Goal: Transaction & Acquisition: Purchase product/service

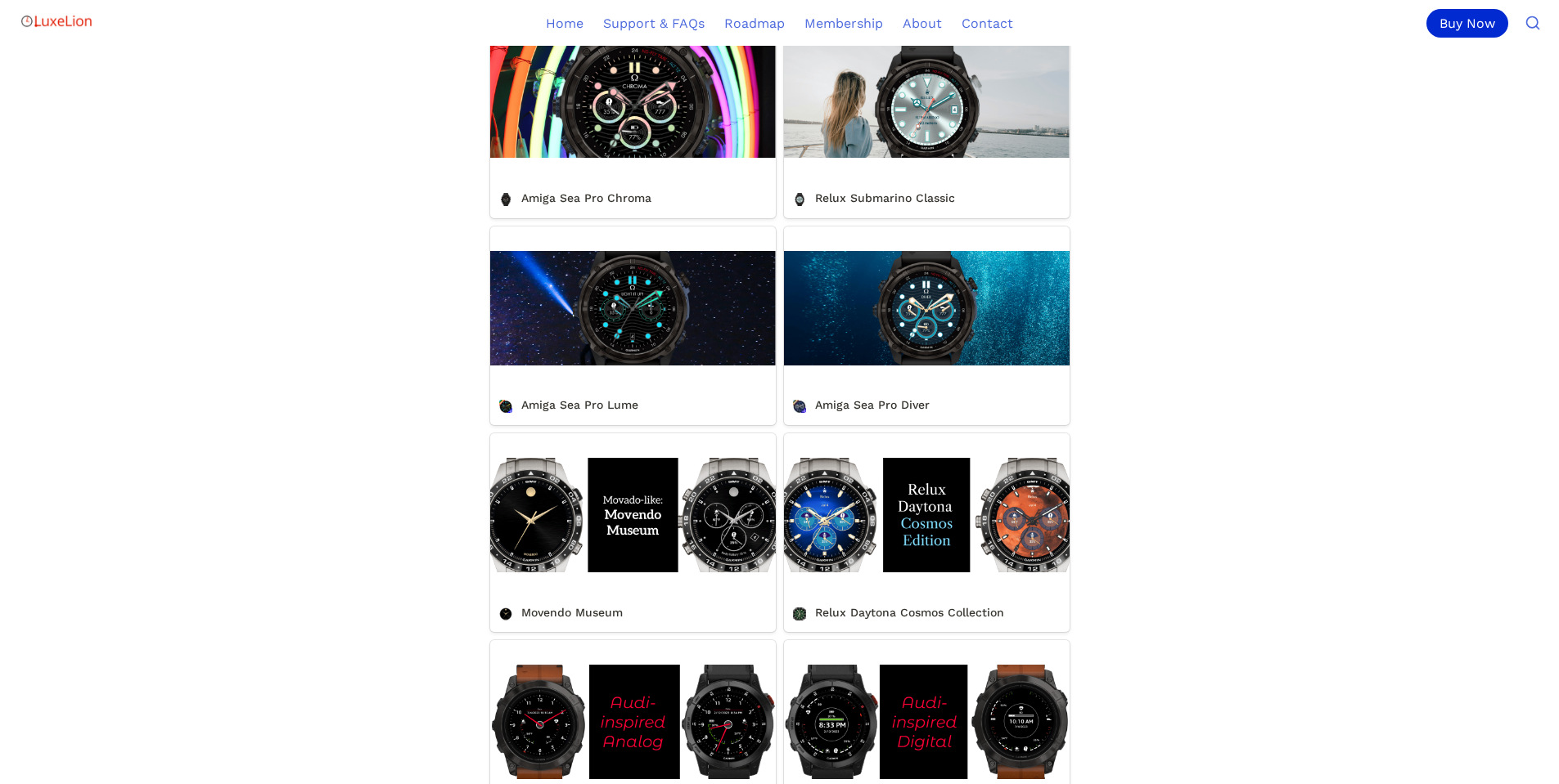
scroll to position [517, 0]
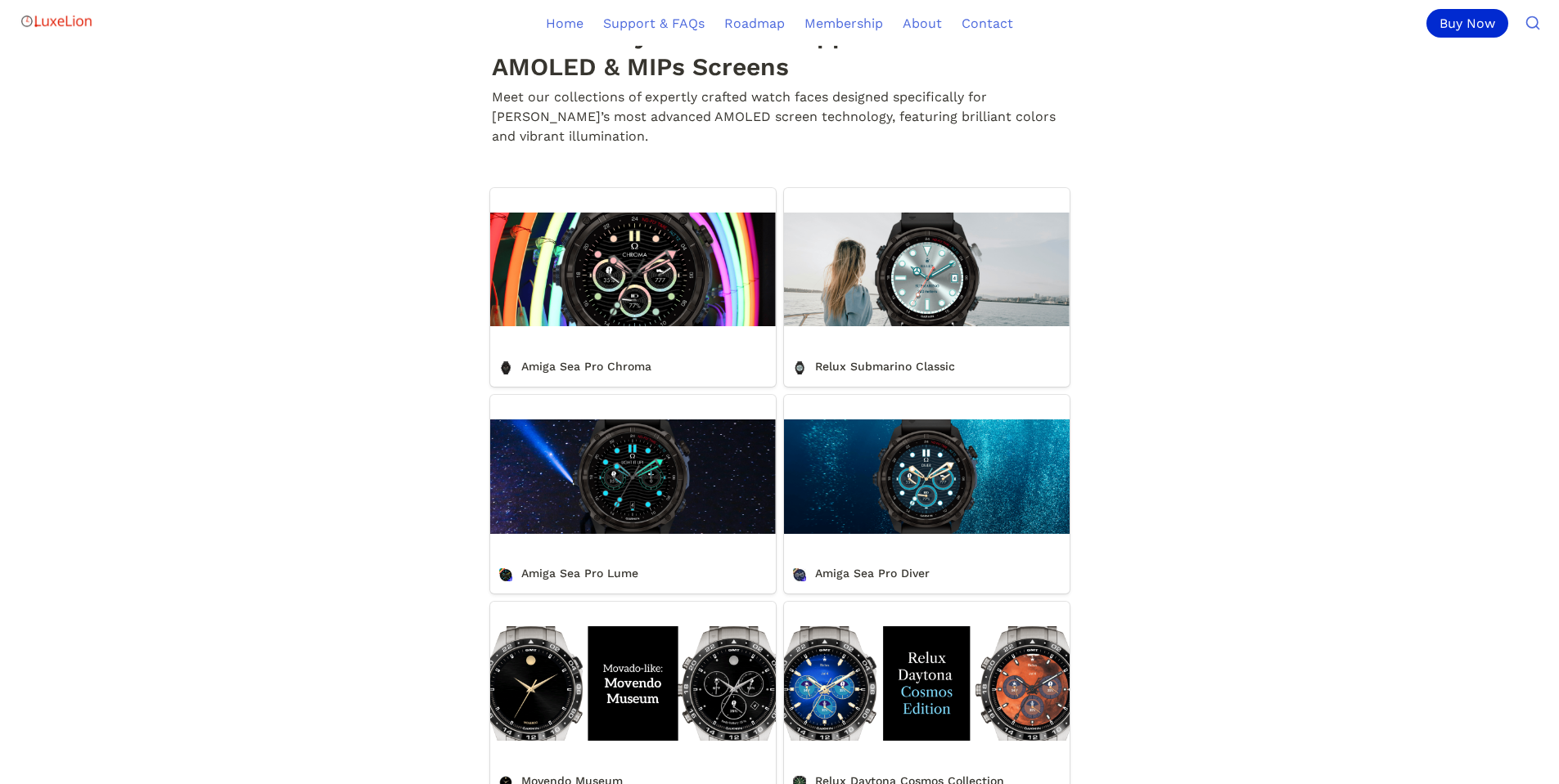
click at [616, 282] on link "Amiga Sea Pro Chroma" at bounding box center [633, 287] width 286 height 199
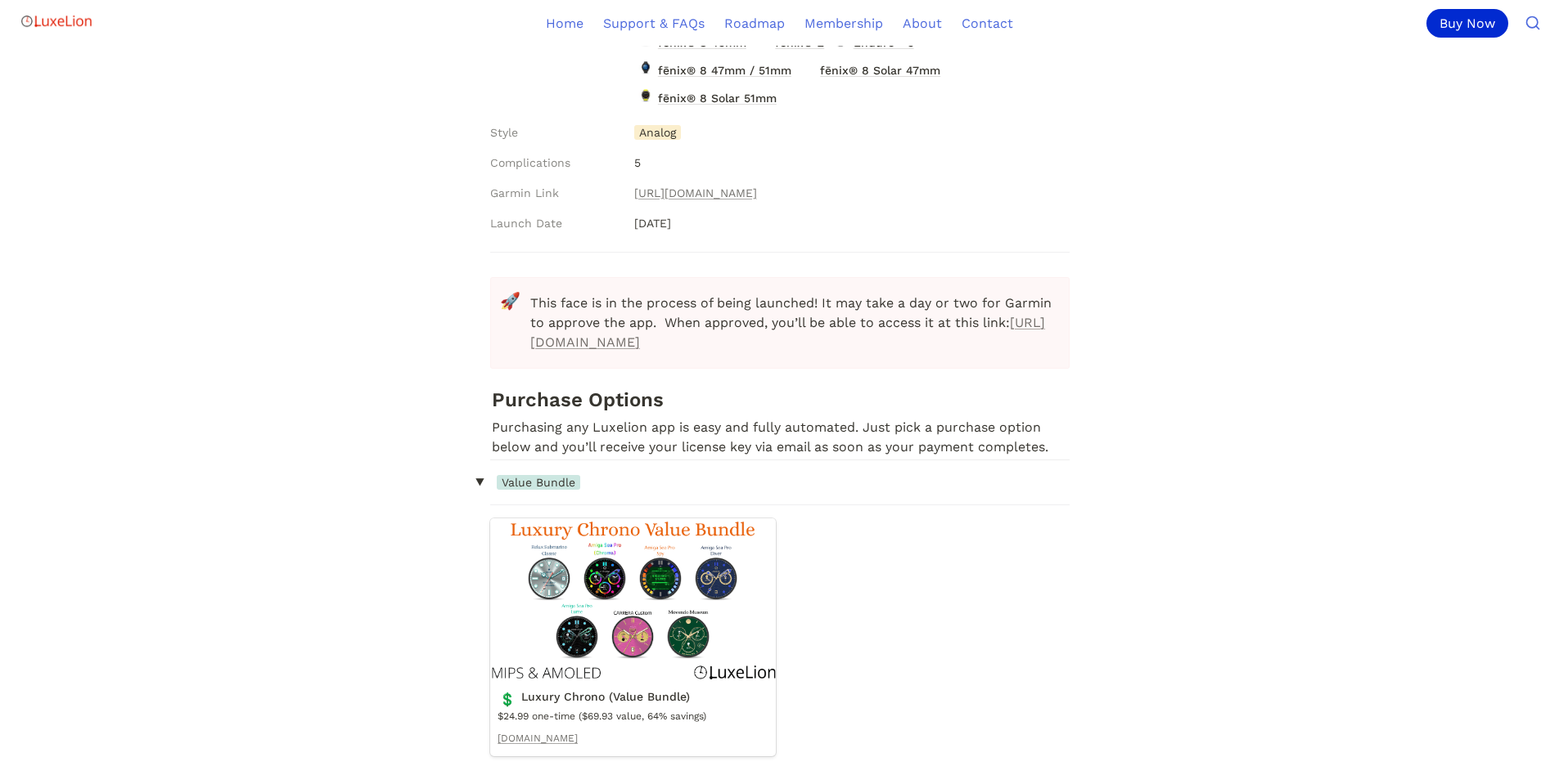
scroll to position [754, 0]
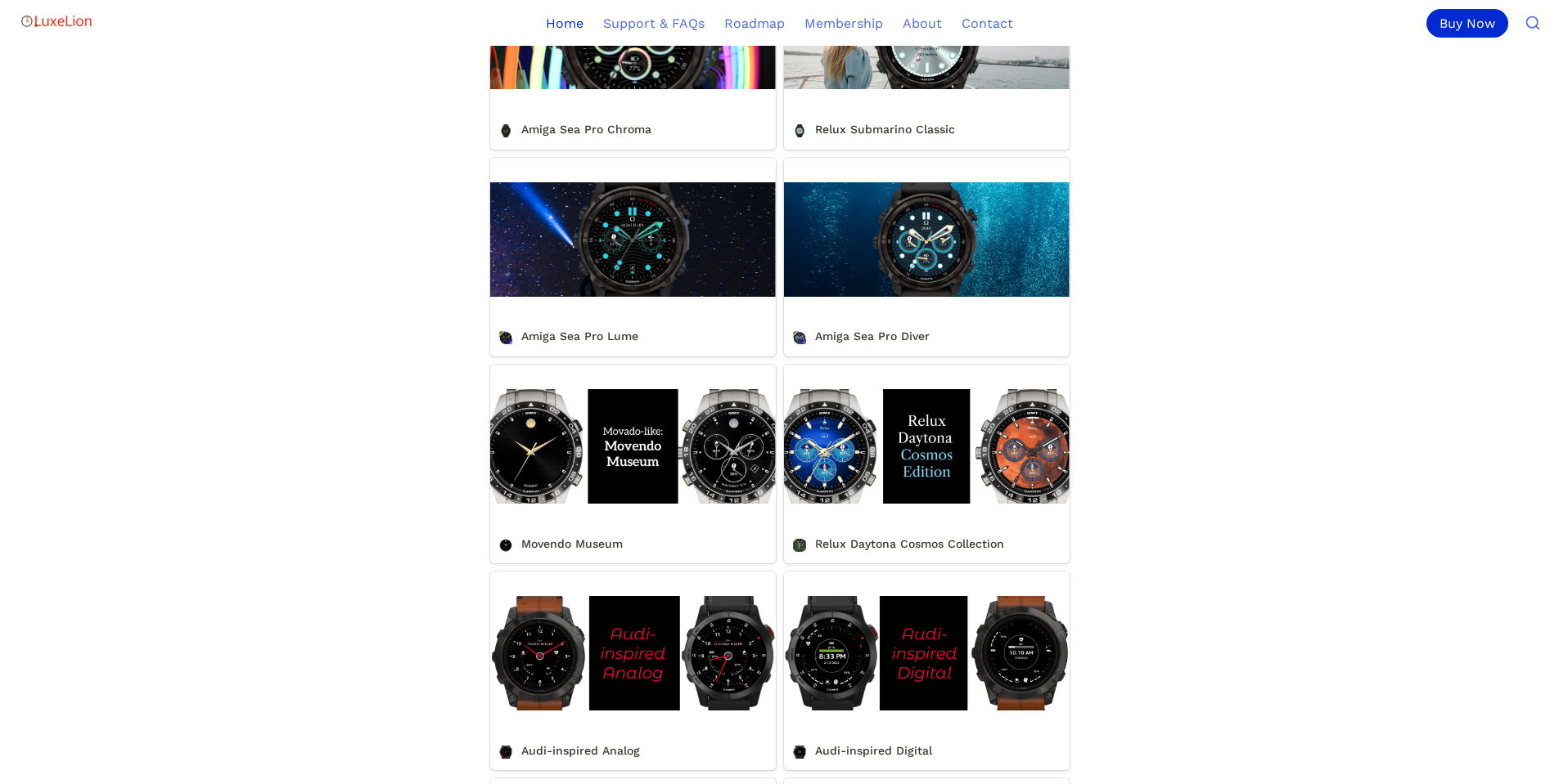
scroll to position [517, 0]
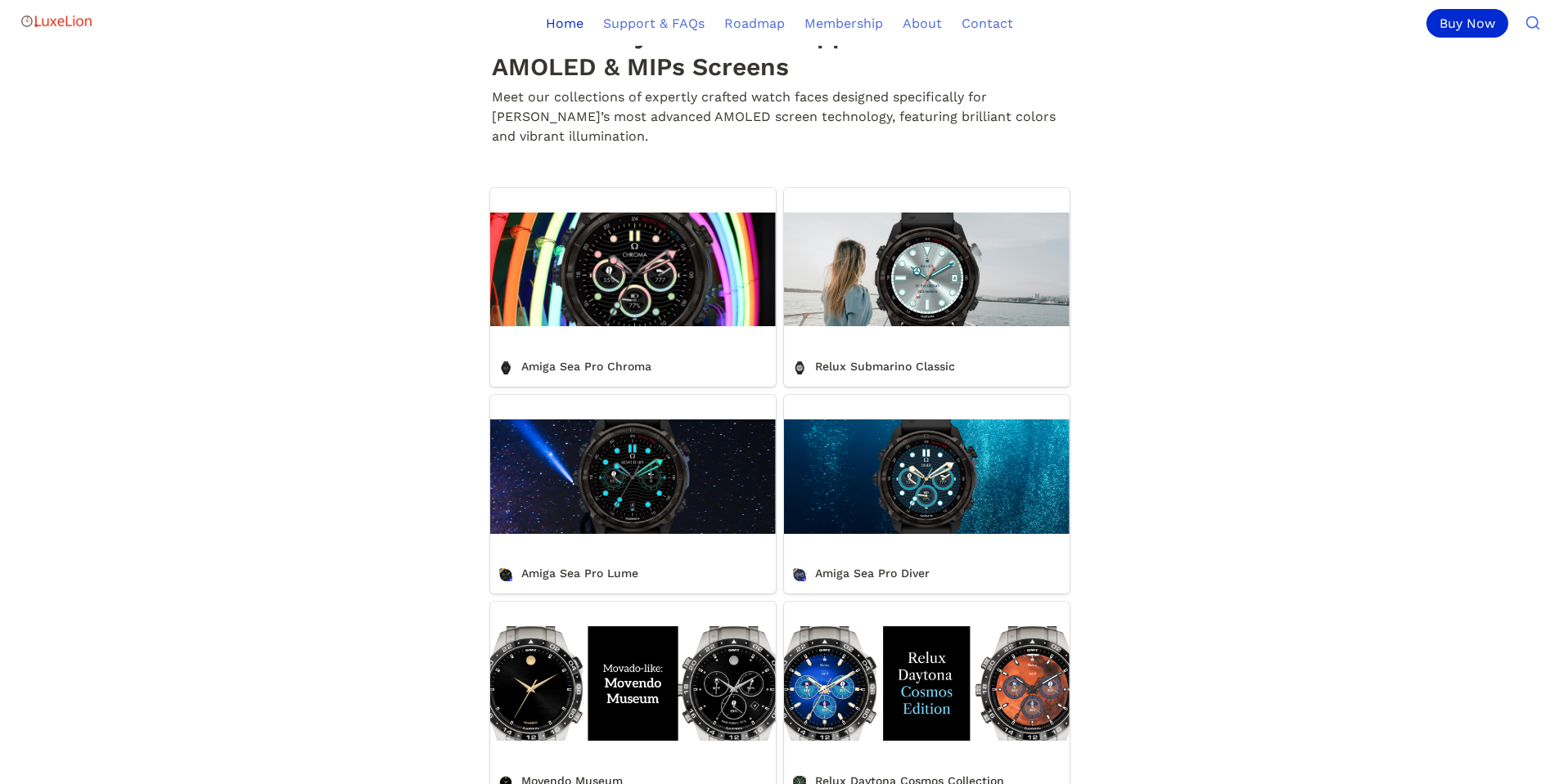
click at [929, 291] on link "Relux Submarino Classic" at bounding box center [927, 287] width 286 height 199
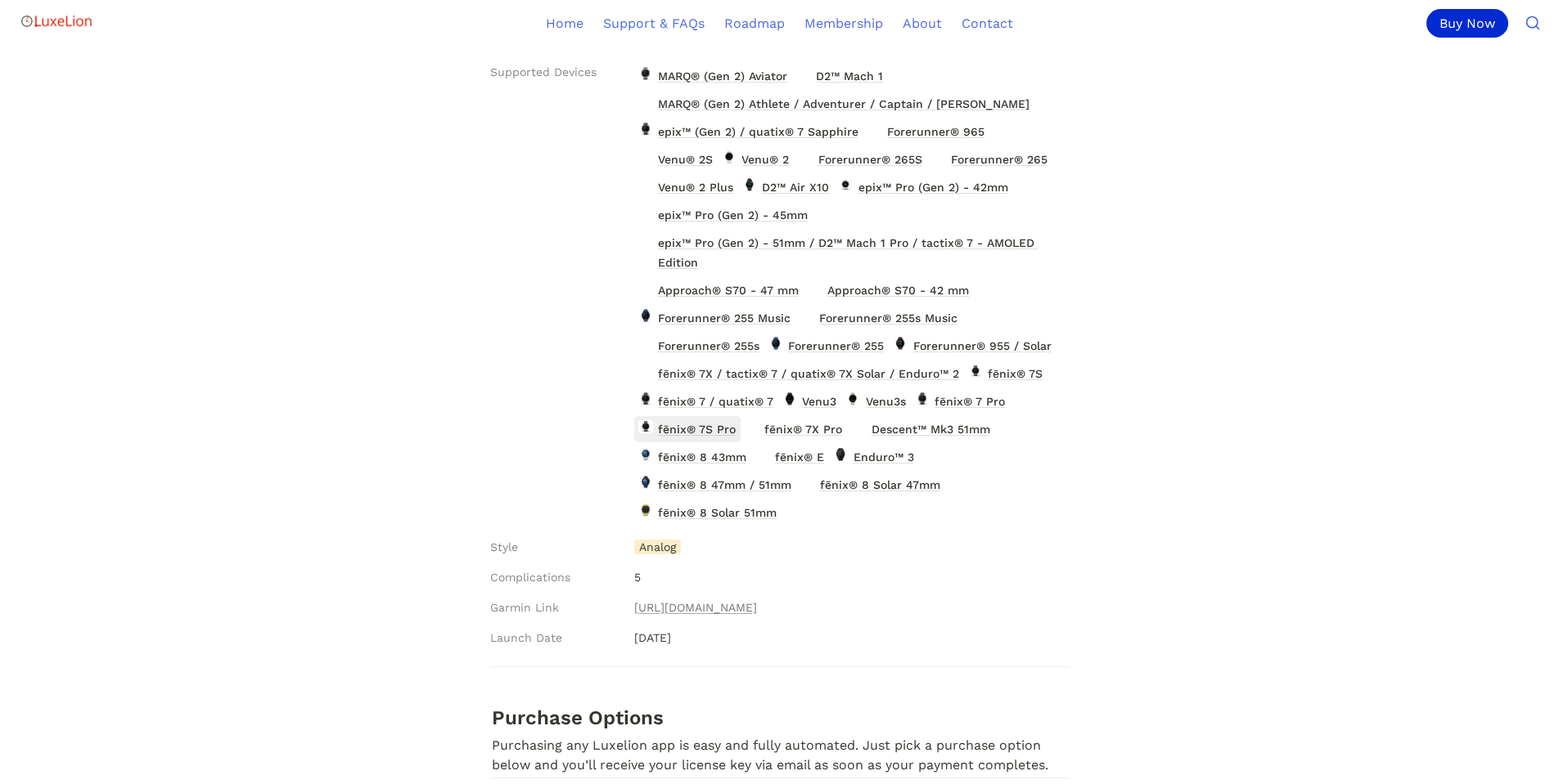
scroll to position [188, 0]
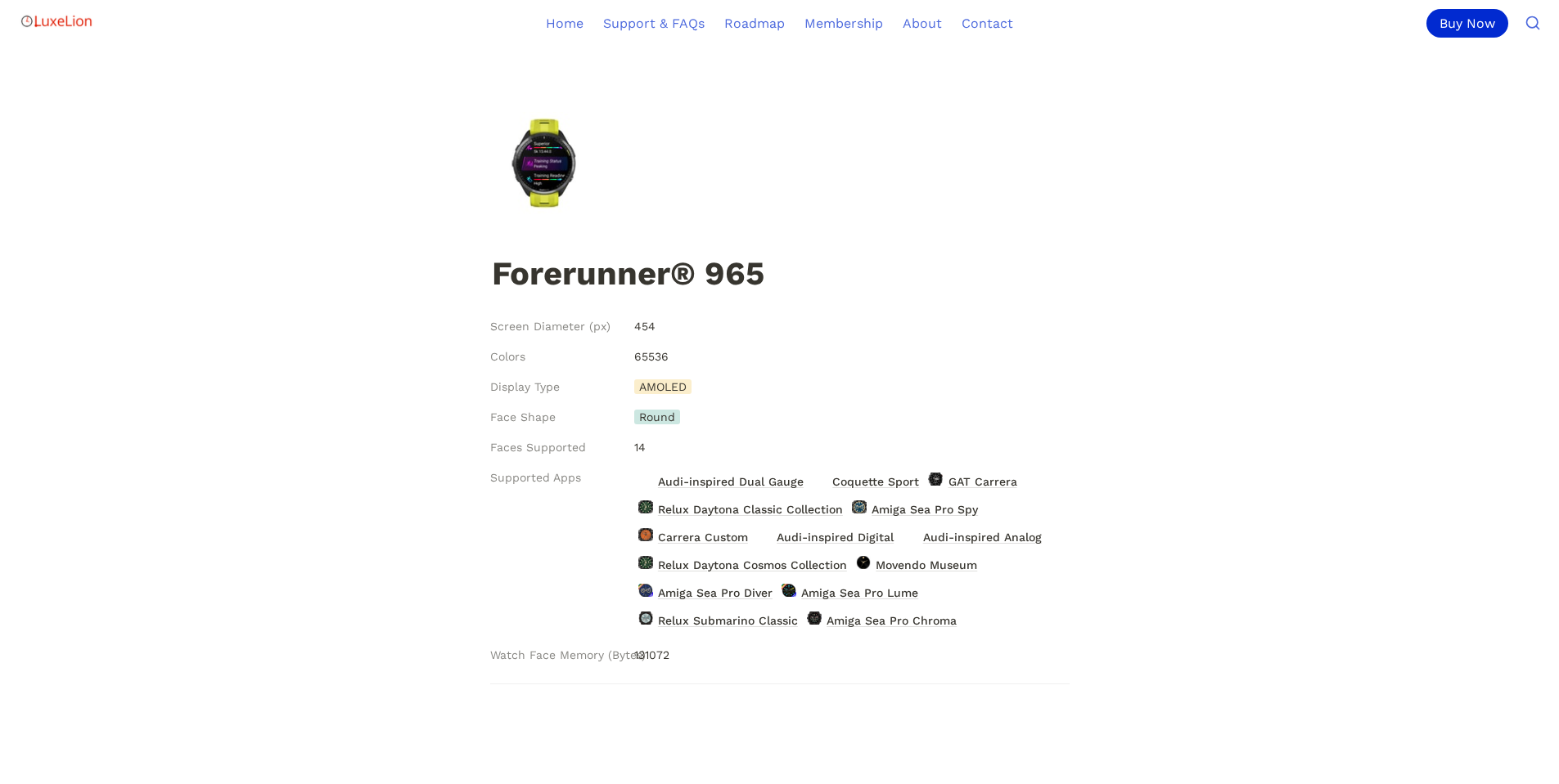
scroll to position [181, 0]
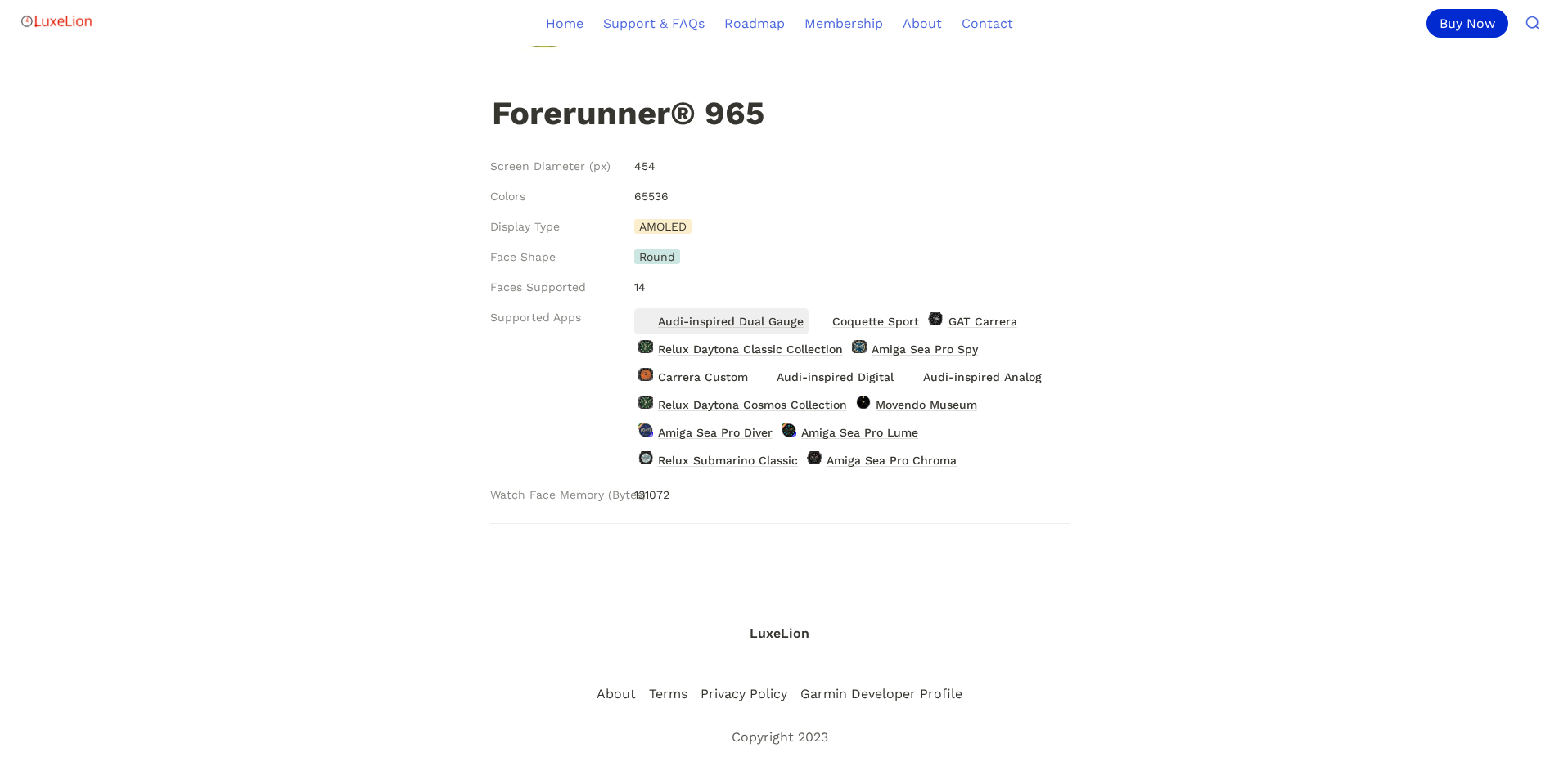
click at [698, 319] on span "Audi-inspired Dual Gauge" at bounding box center [731, 321] width 149 height 21
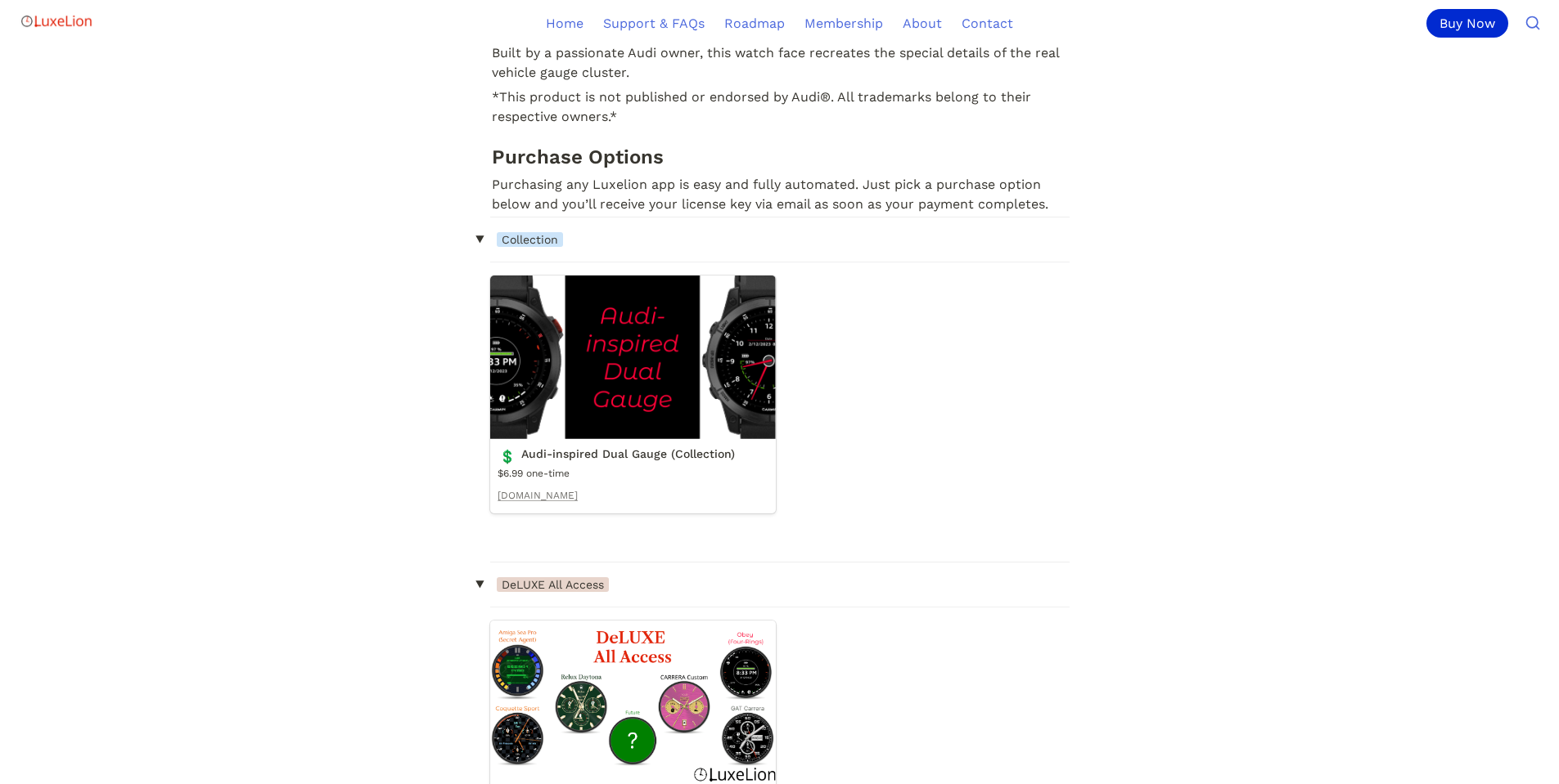
click at [586, 397] on link "Audi-inspired Dual Gauge (Collection)" at bounding box center [633, 394] width 286 height 238
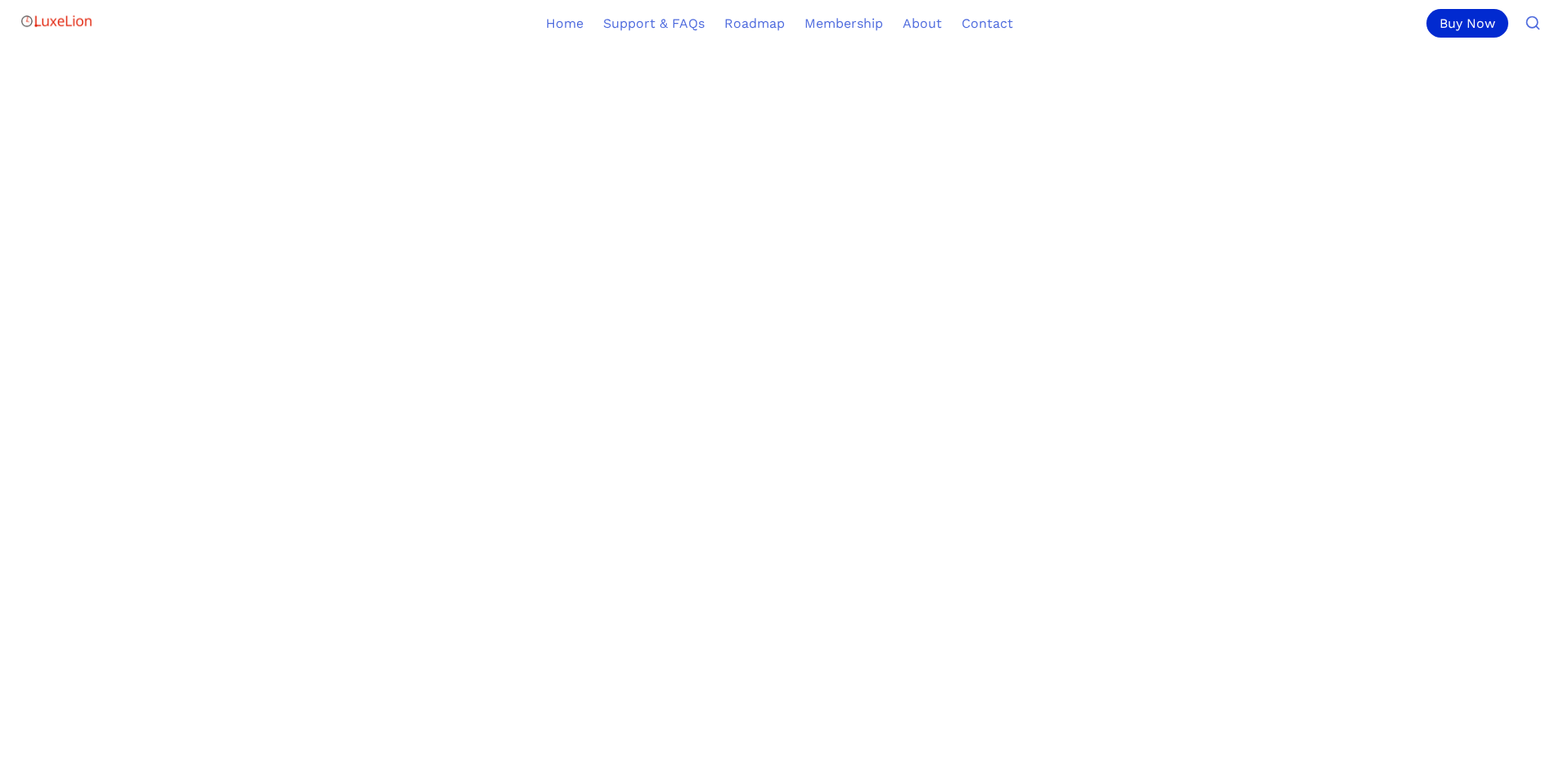
scroll to position [436, 0]
click at [757, 105] on link "https://checkoutpage.co/c/luxelion/obey-luxury-gauge-single-license-one-time-fee" at bounding box center [695, 102] width 123 height 20
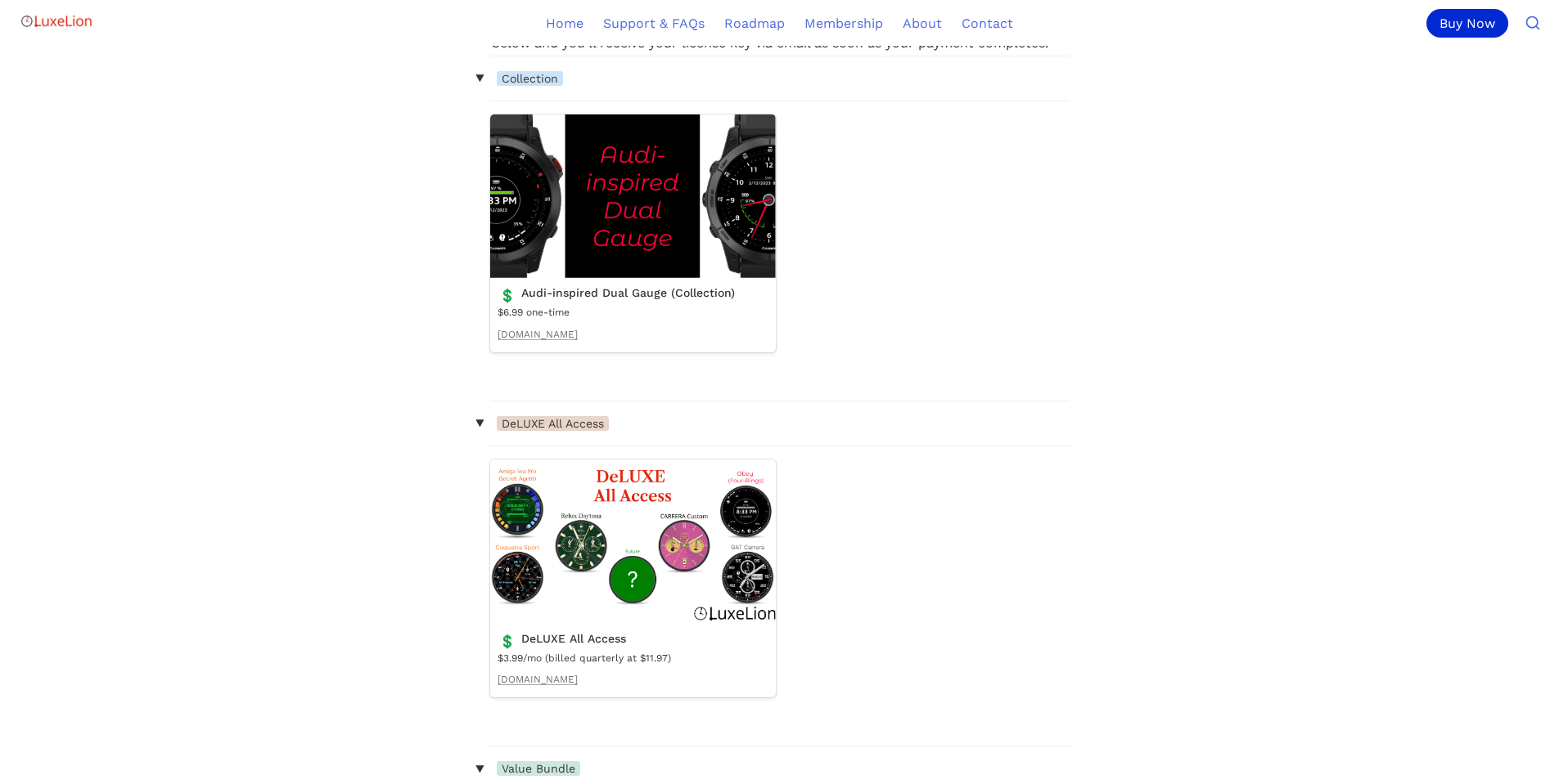
scroll to position [996, 0]
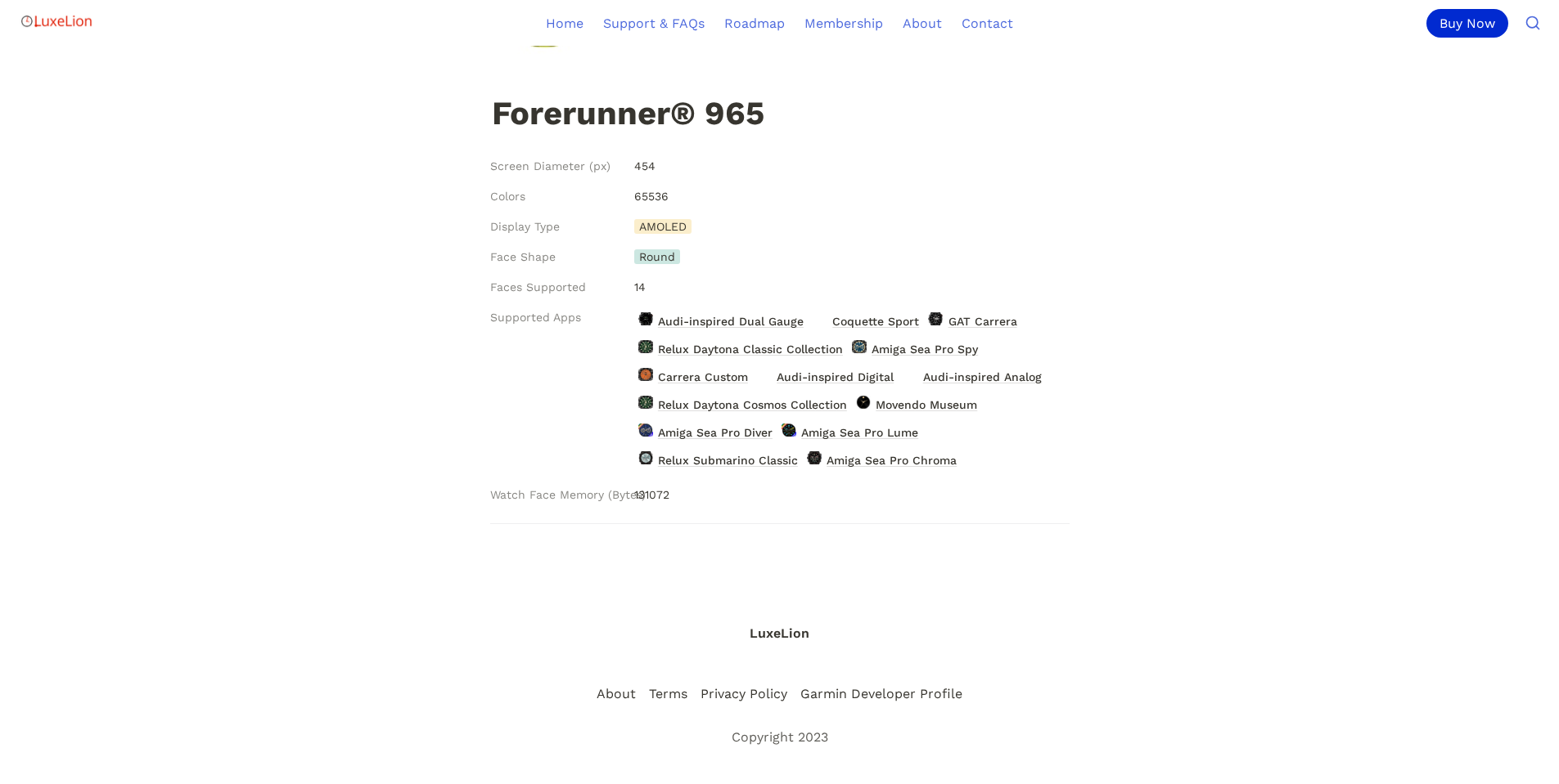
scroll to position [181, 0]
click at [686, 462] on span "Relux Submarino Classic" at bounding box center [728, 460] width 143 height 21
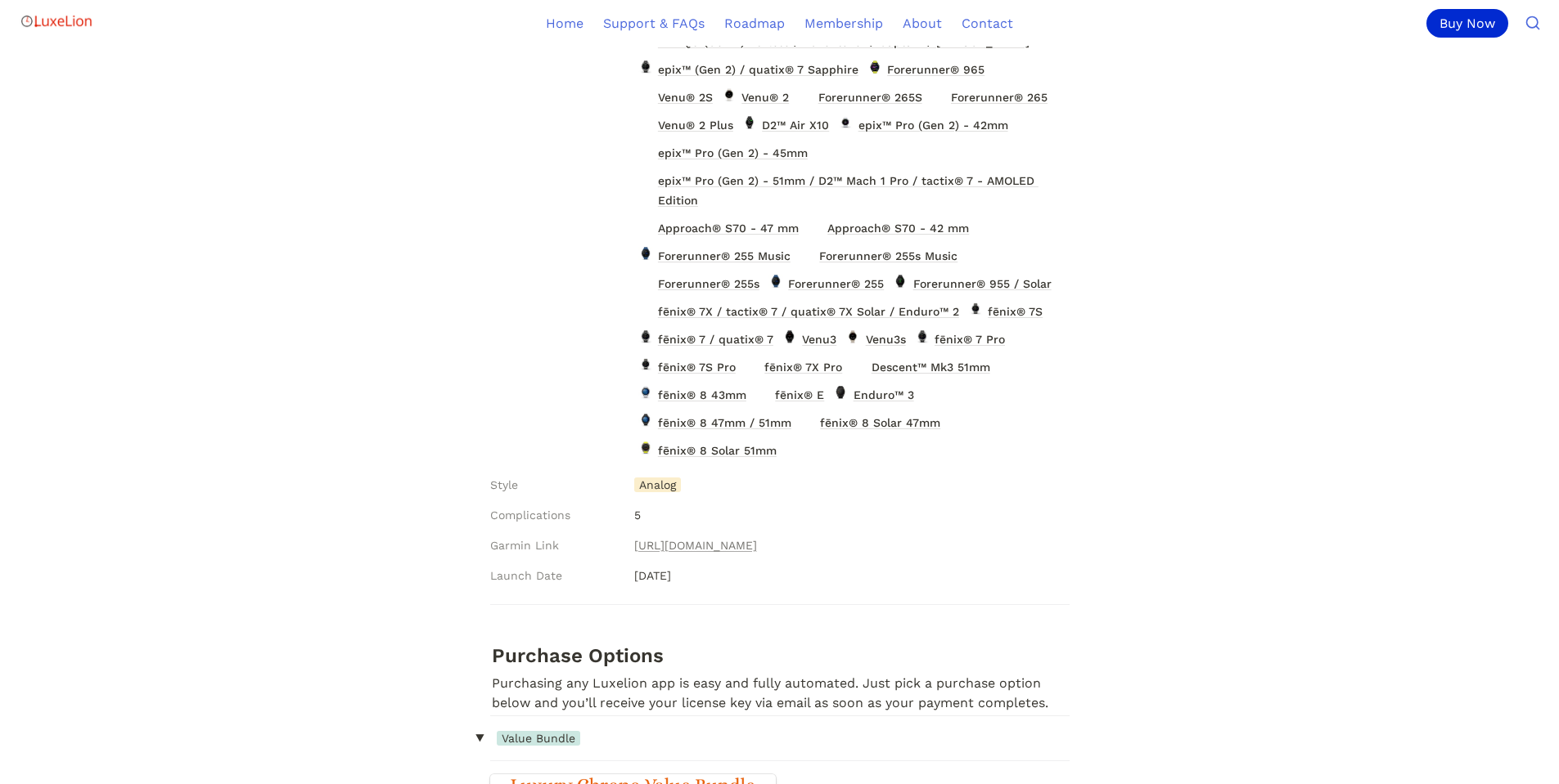
scroll to position [571, 0]
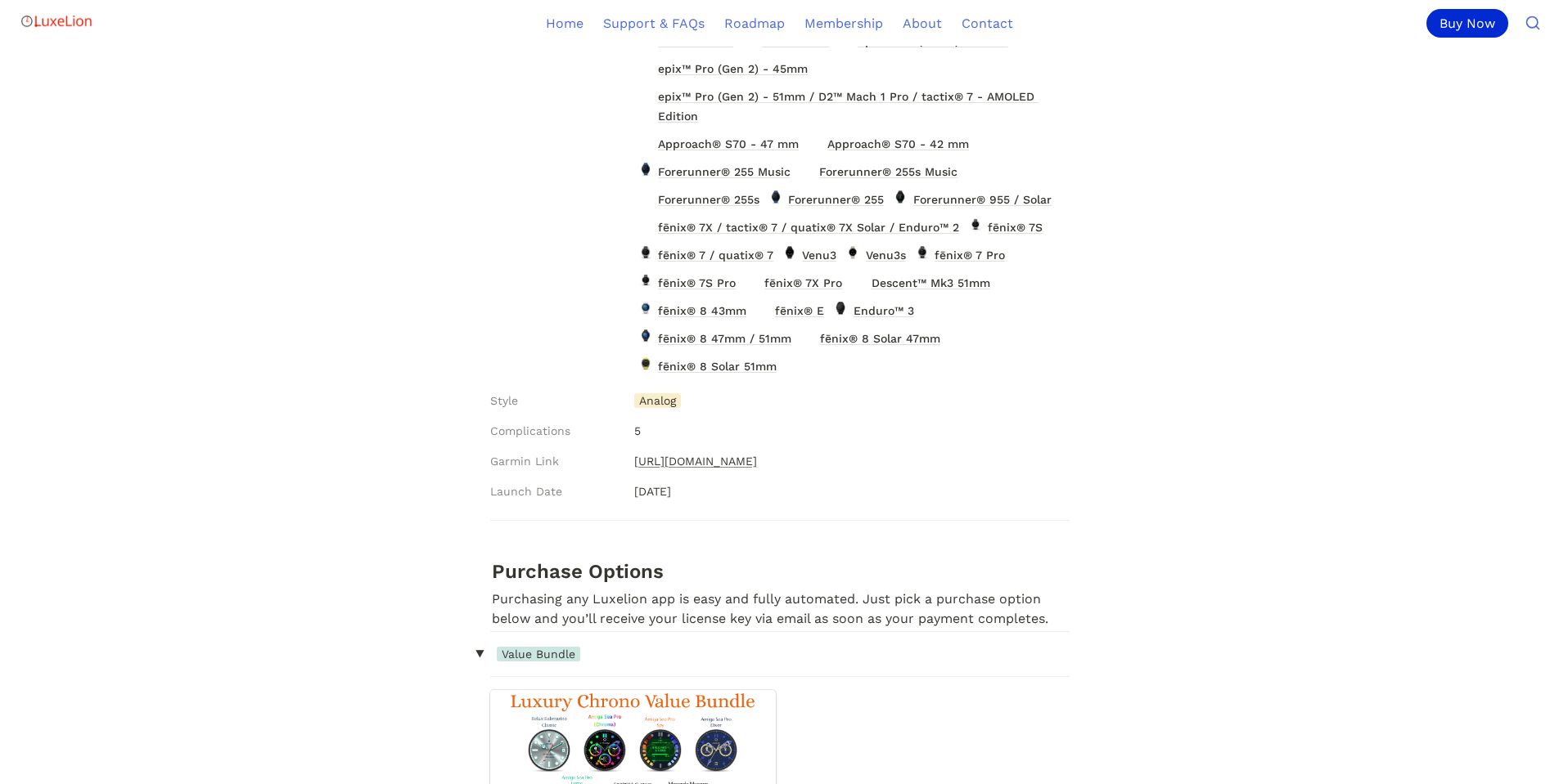
click at [748, 454] on link "[URL][DOMAIN_NAME]" at bounding box center [695, 461] width 123 height 20
